Goal: Information Seeking & Learning: Learn about a topic

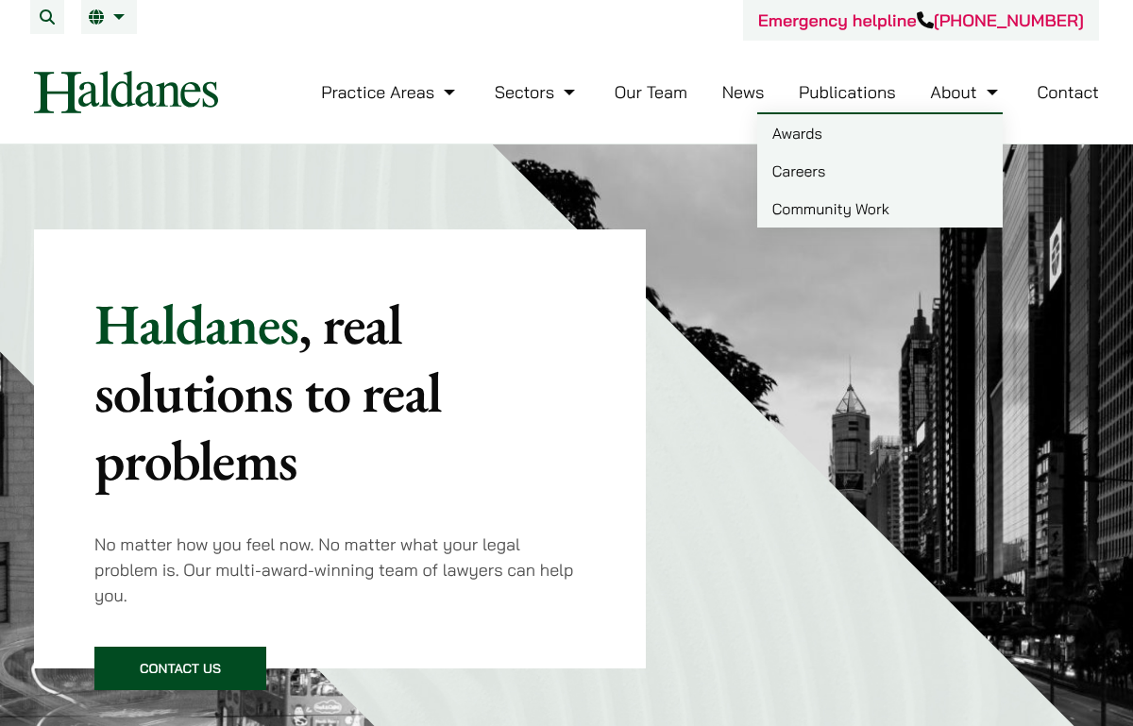
click at [904, 178] on link "Careers" at bounding box center [880, 171] width 246 height 38
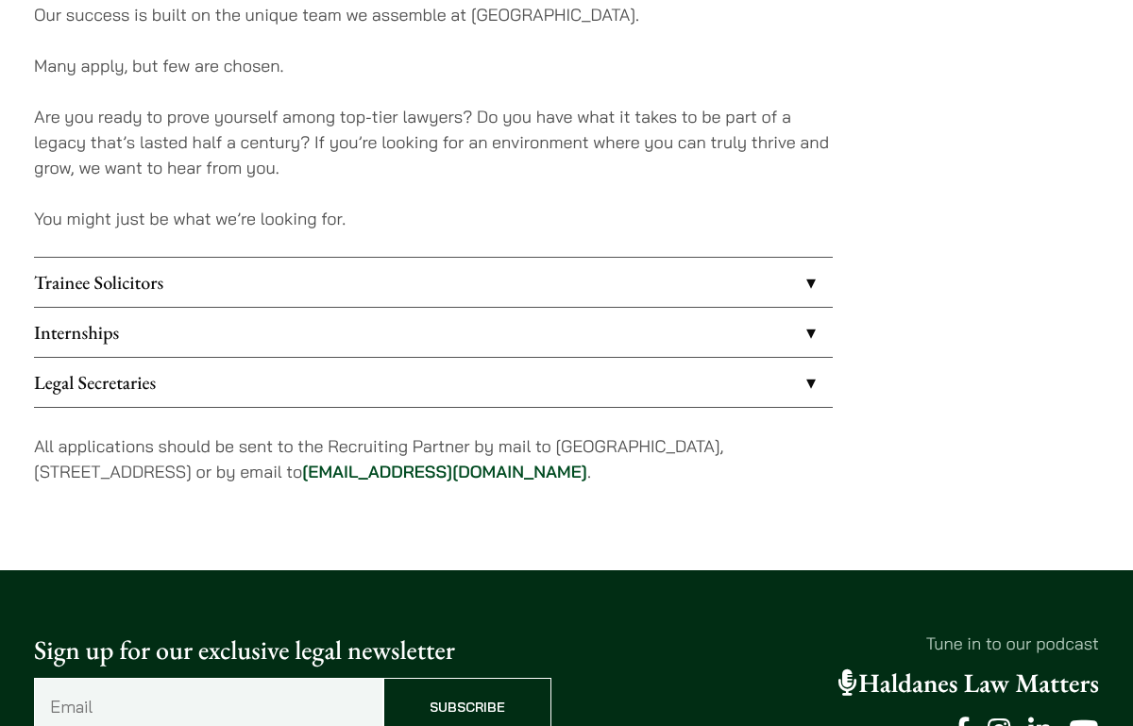
scroll to position [1541, 0]
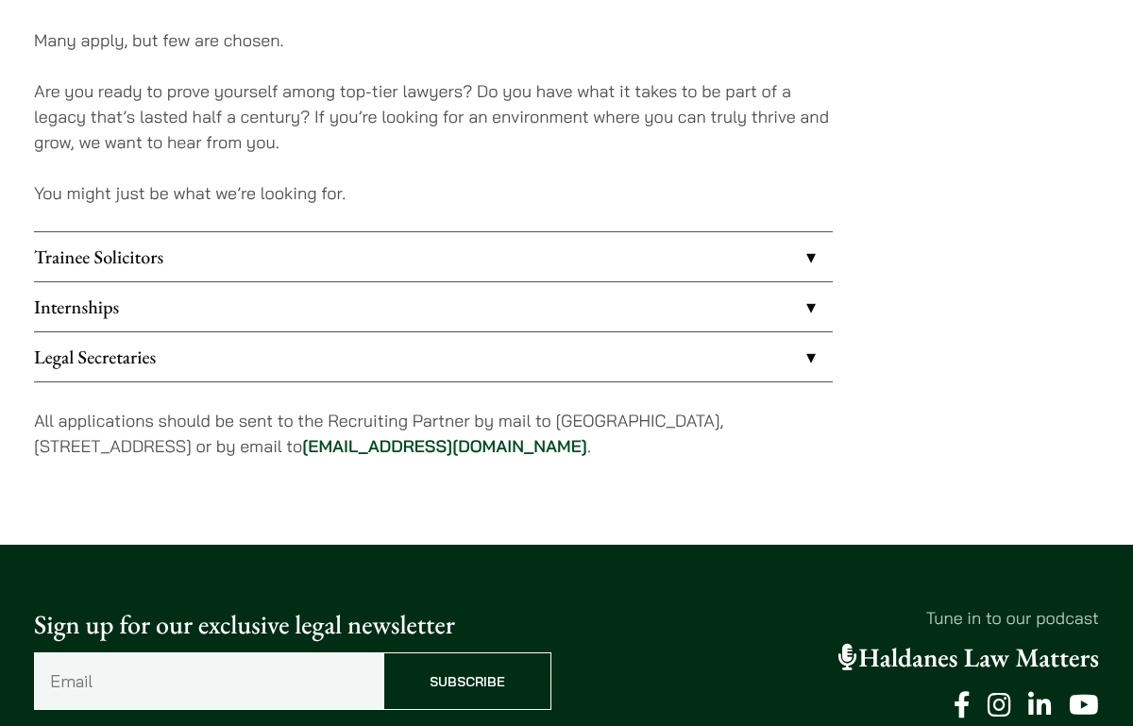
click at [806, 355] on link "Legal Secretaries" at bounding box center [433, 356] width 799 height 49
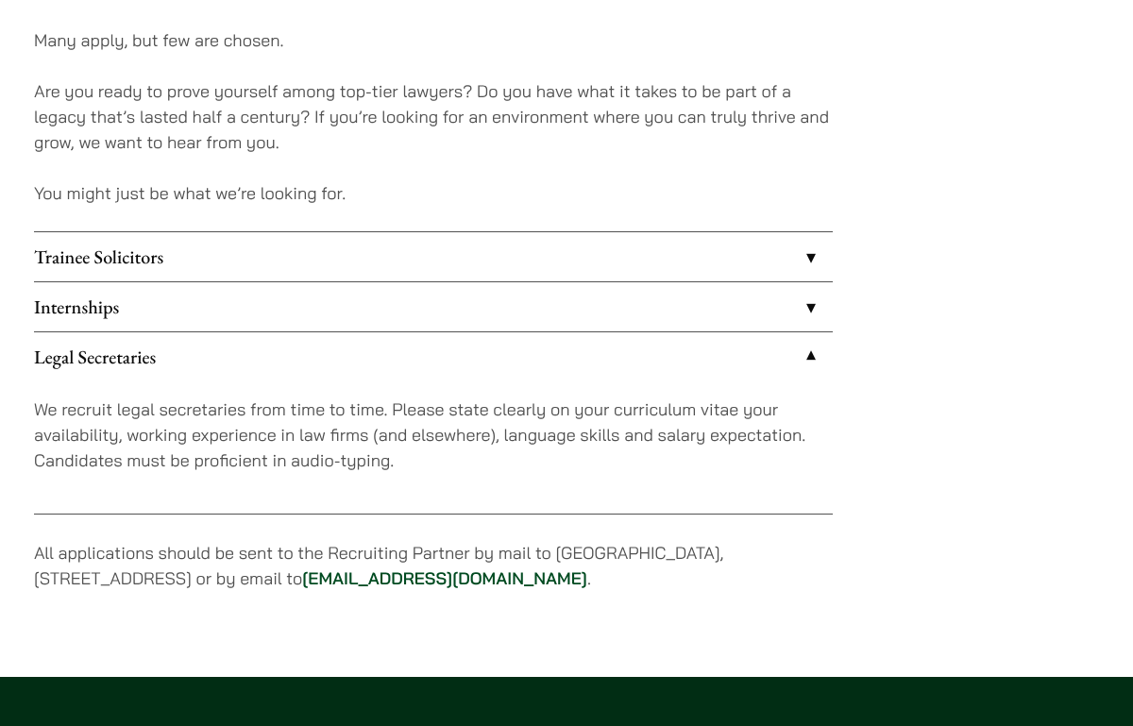
click at [809, 314] on link "Internships" at bounding box center [433, 306] width 799 height 49
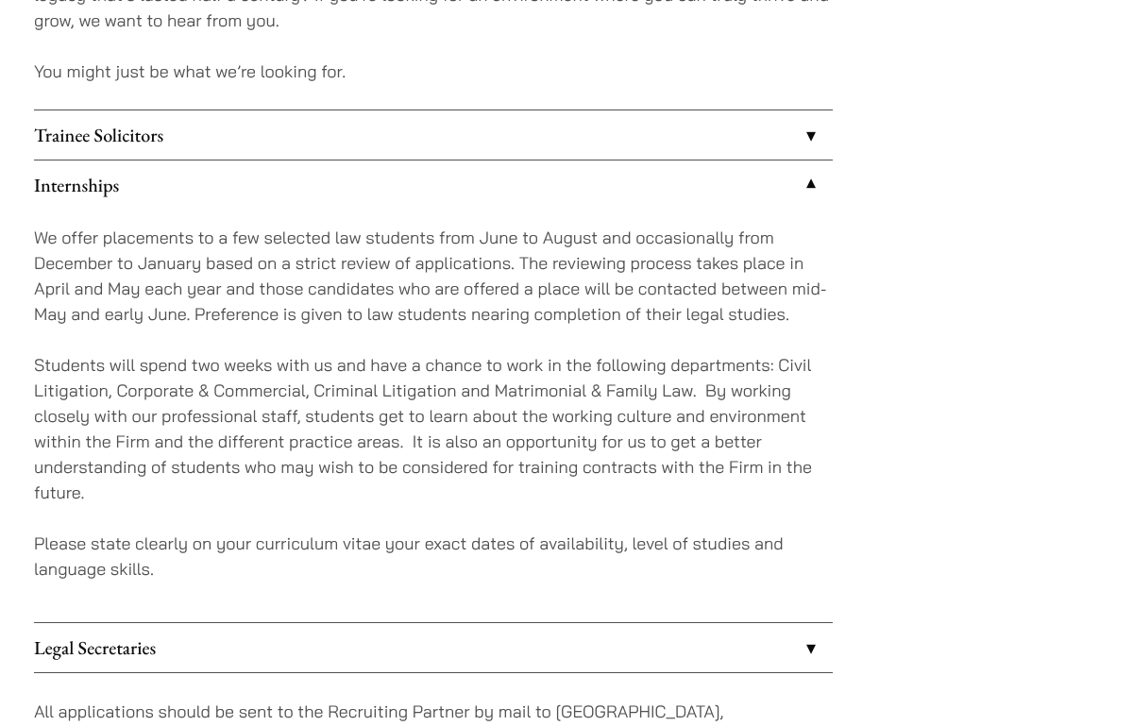
scroll to position [1666, 0]
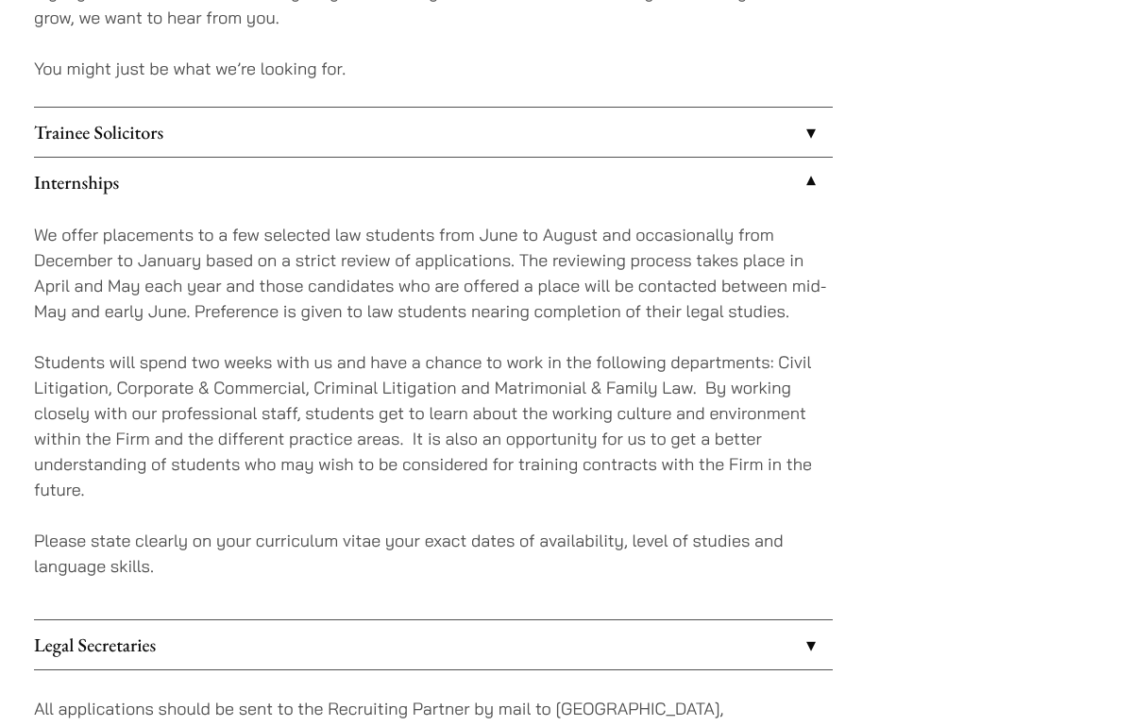
click at [773, 137] on link "Trainee Solicitors" at bounding box center [433, 132] width 799 height 49
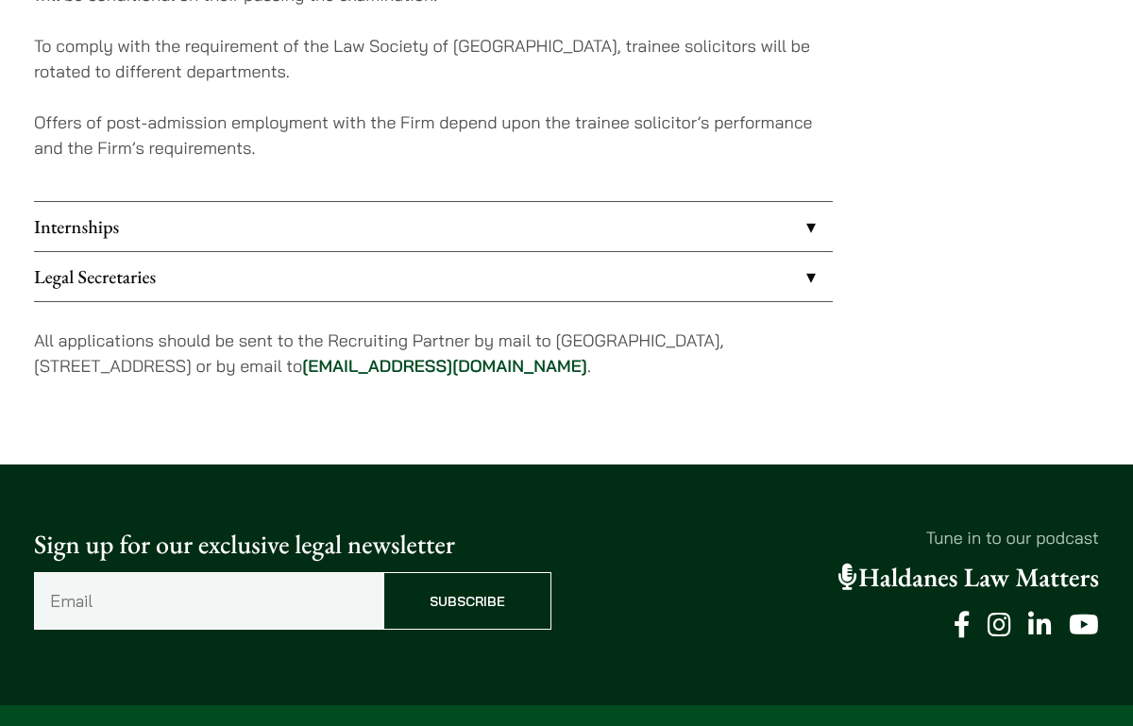
scroll to position [2114, 0]
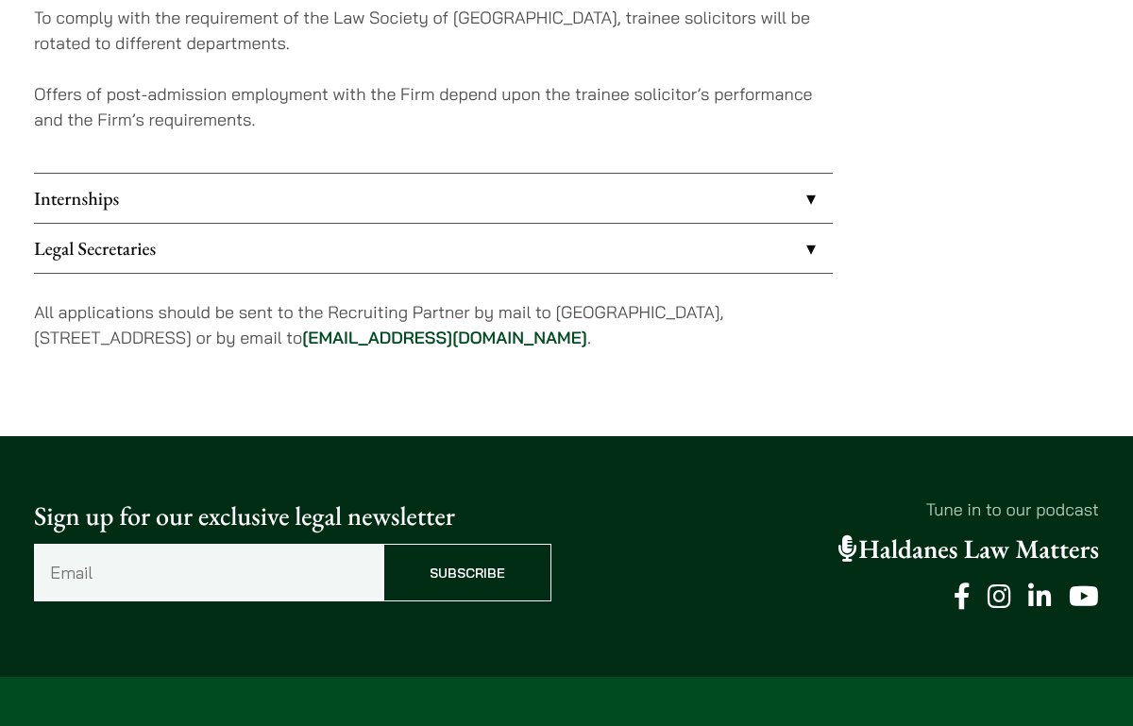
click at [727, 263] on link "Legal Secretaries" at bounding box center [433, 248] width 799 height 49
